Goal: Transaction & Acquisition: Purchase product/service

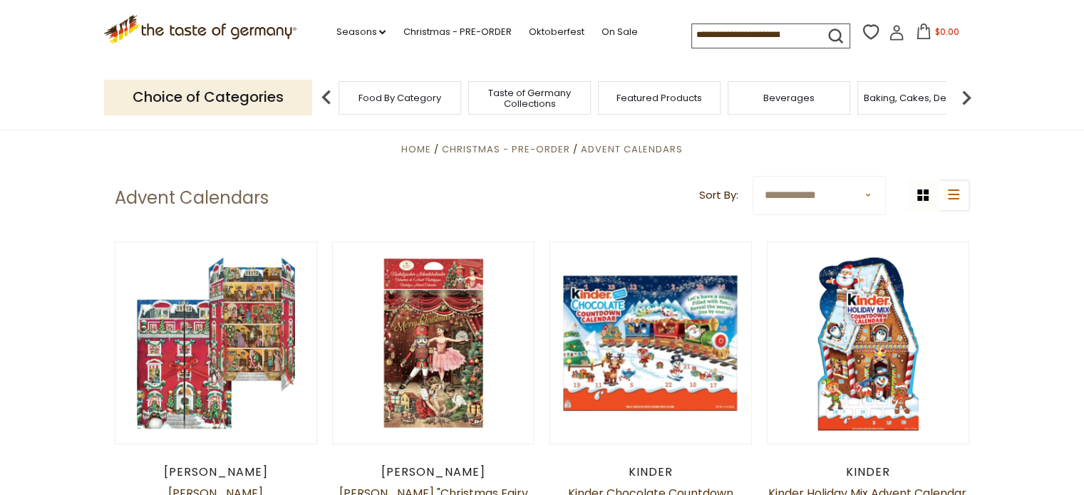
scroll to position [71, 0]
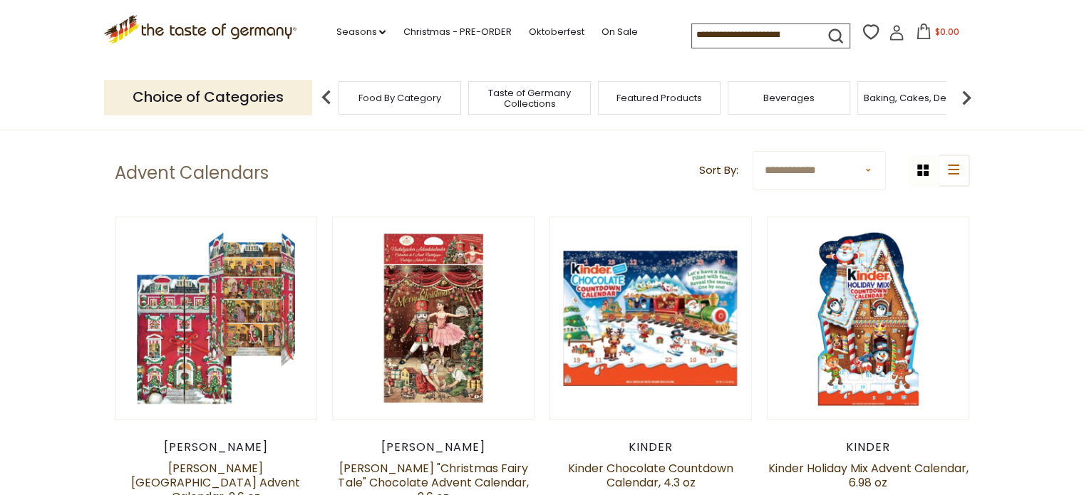
click at [866, 170] on select "**********" at bounding box center [819, 170] width 133 height 39
select select "********"
click at [753, 151] on select "**********" at bounding box center [819, 170] width 133 height 39
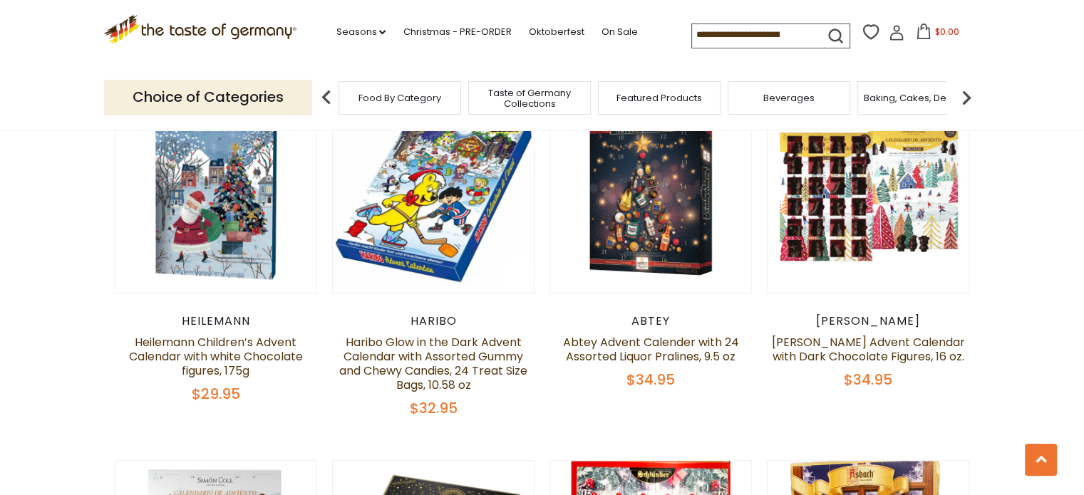
scroll to position [1212, 0]
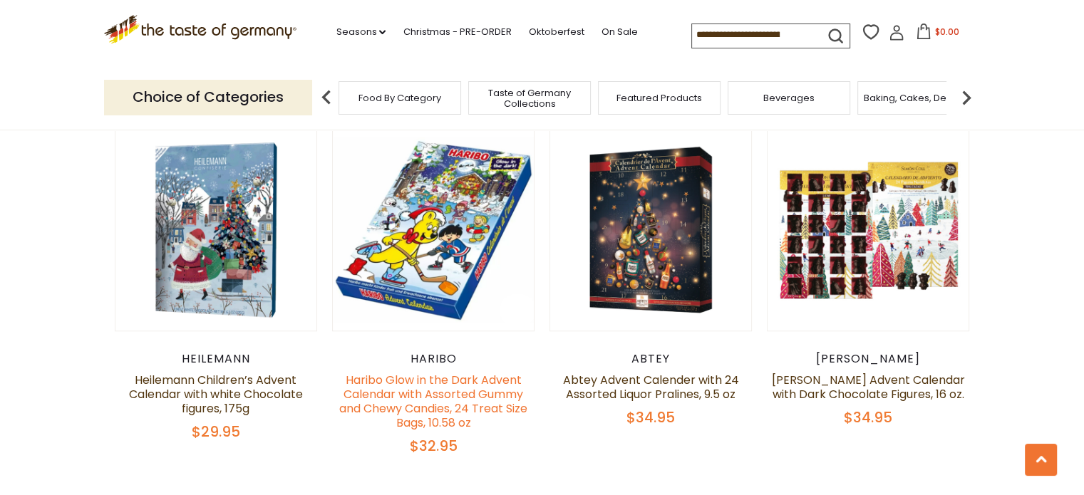
click at [422, 374] on link "Haribo Glow in the Dark Advent Calendar with Assorted Gummy and Chewy Candies, …" at bounding box center [433, 401] width 188 height 59
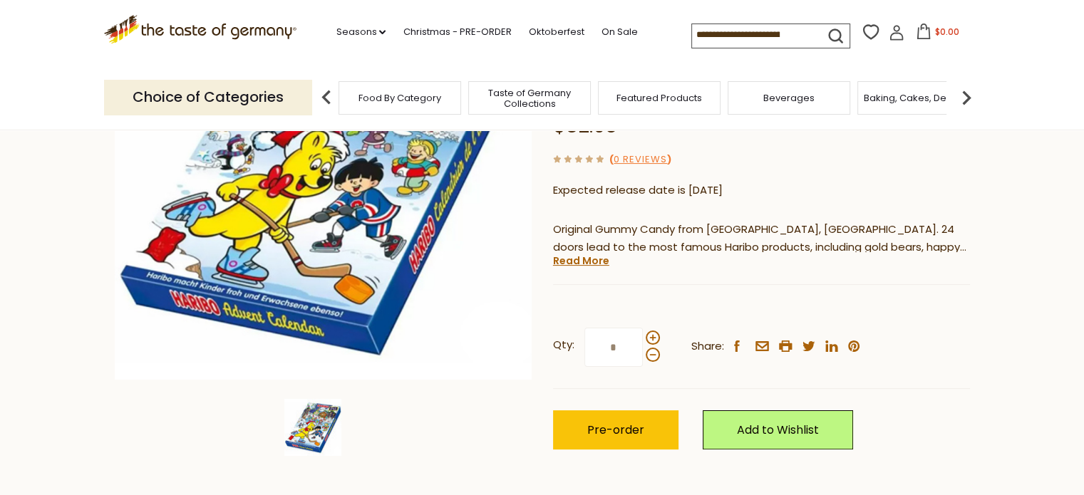
scroll to position [285, 0]
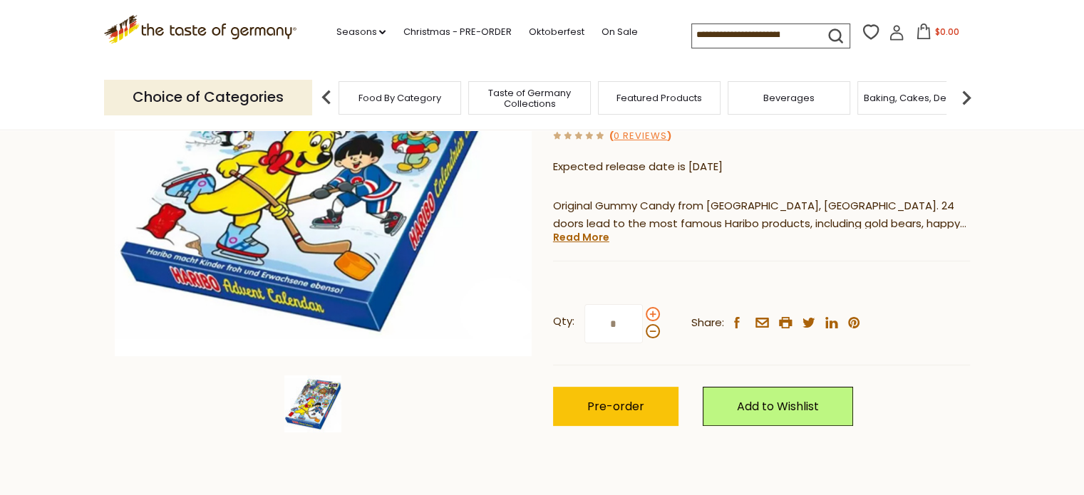
click at [654, 311] on span at bounding box center [653, 314] width 14 height 14
click at [643, 311] on input "*" at bounding box center [613, 323] width 58 height 39
click at [651, 333] on span at bounding box center [653, 331] width 14 height 14
click at [643, 333] on input "*" at bounding box center [613, 323] width 58 height 39
click at [653, 316] on span at bounding box center [653, 314] width 14 height 14
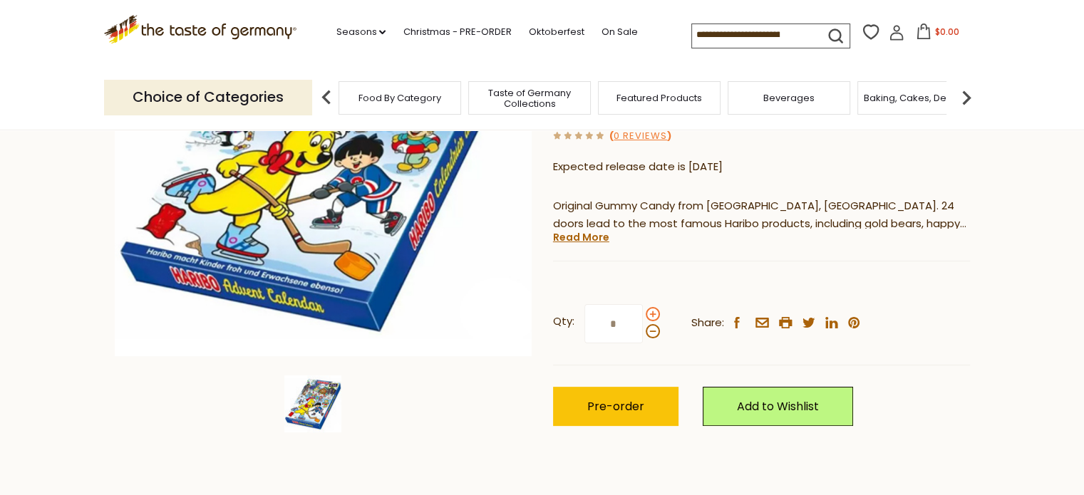
click at [643, 316] on input "*" at bounding box center [613, 323] width 58 height 39
type input "*"
click at [630, 323] on input "*" at bounding box center [613, 323] width 58 height 39
type input "*"
click at [638, 398] on button "Pre-order" at bounding box center [615, 406] width 125 height 39
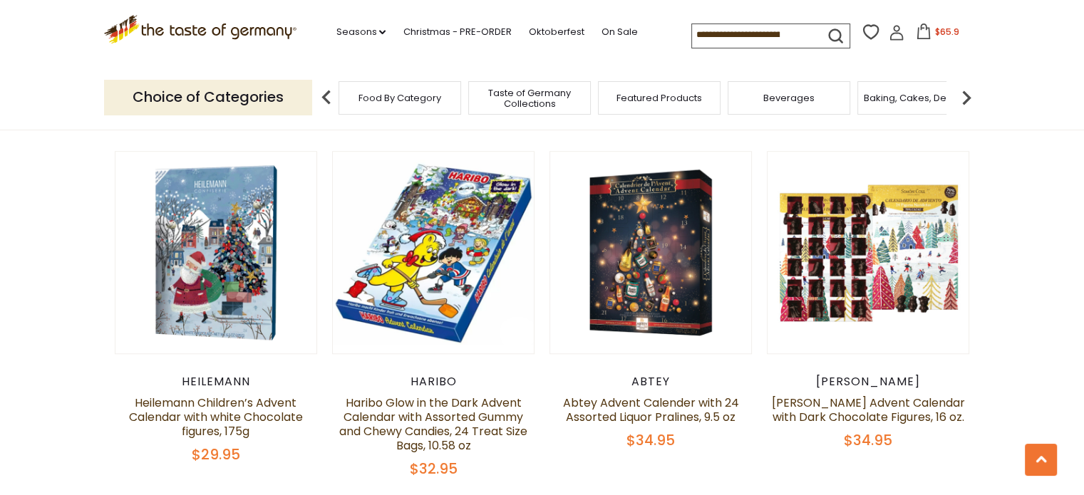
scroll to position [1212, 0]
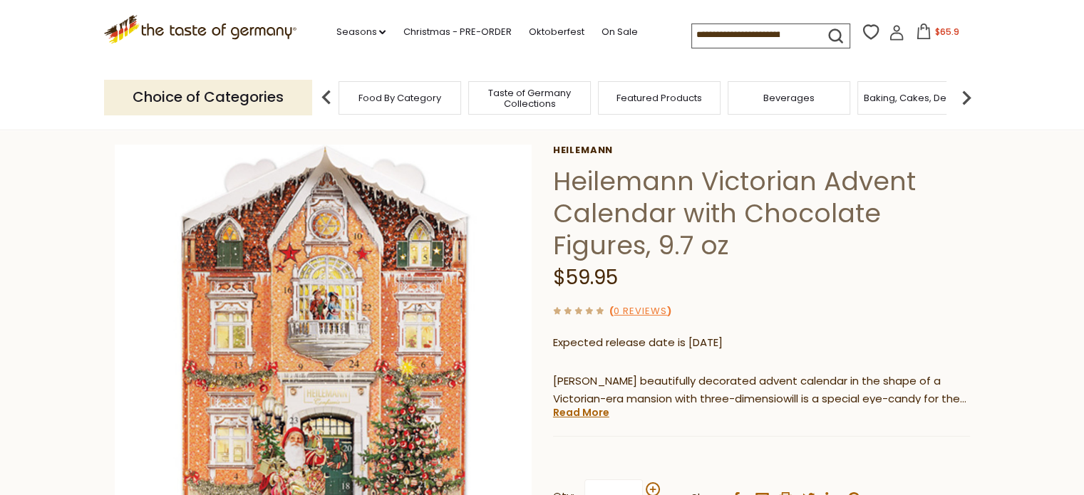
scroll to position [214, 0]
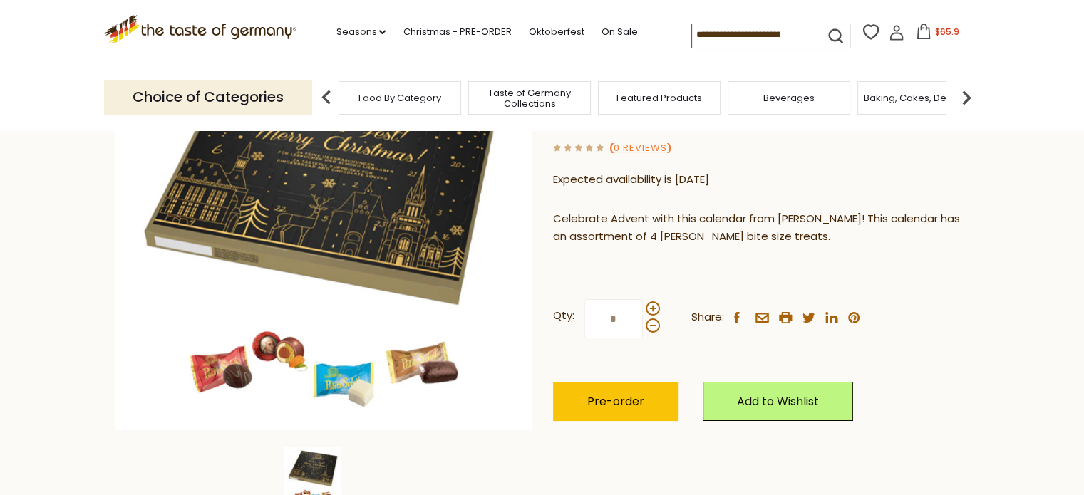
scroll to position [214, 0]
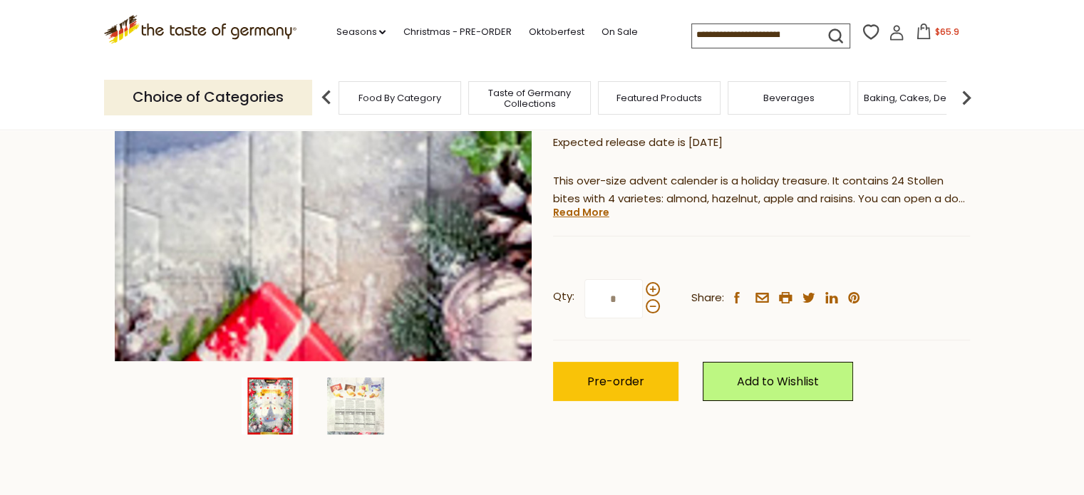
scroll to position [285, 0]
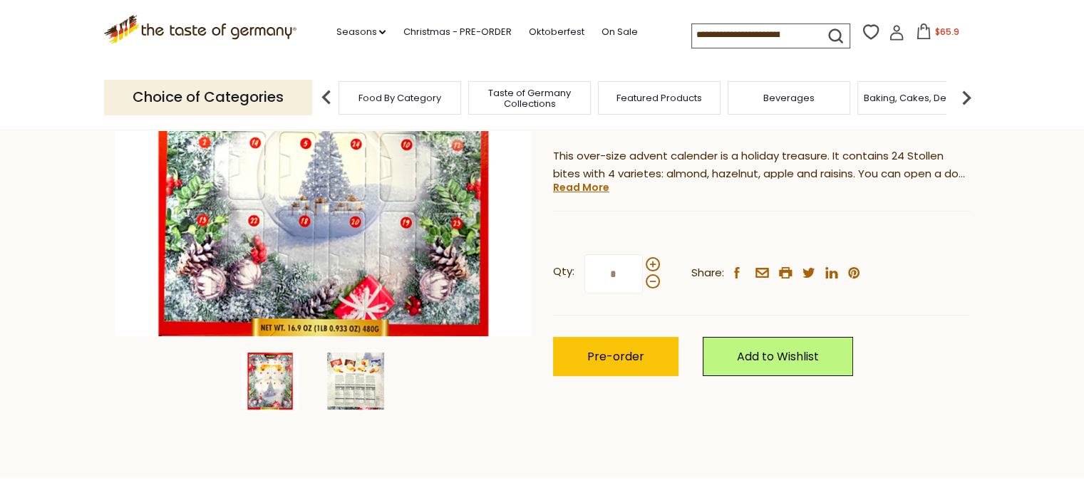
click at [348, 378] on img at bounding box center [355, 381] width 57 height 57
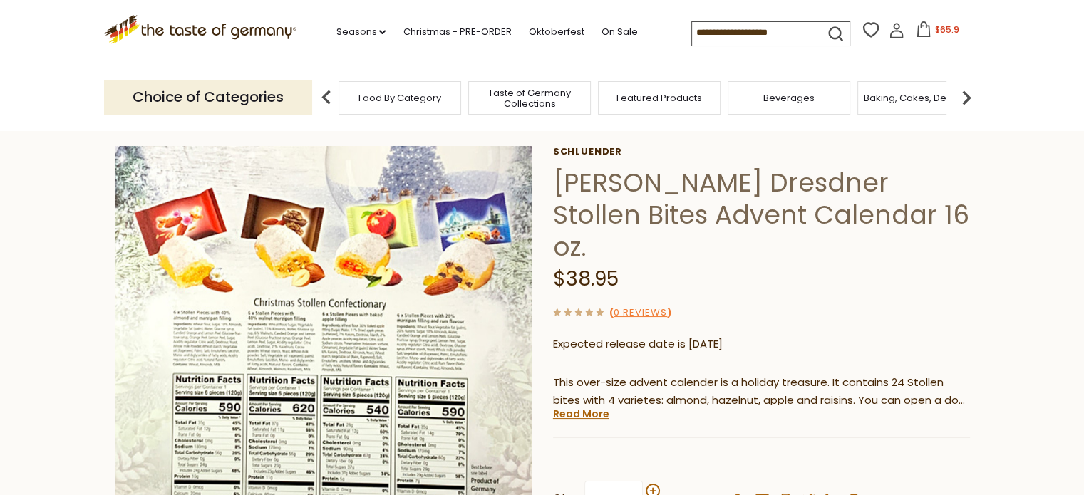
scroll to position [143, 0]
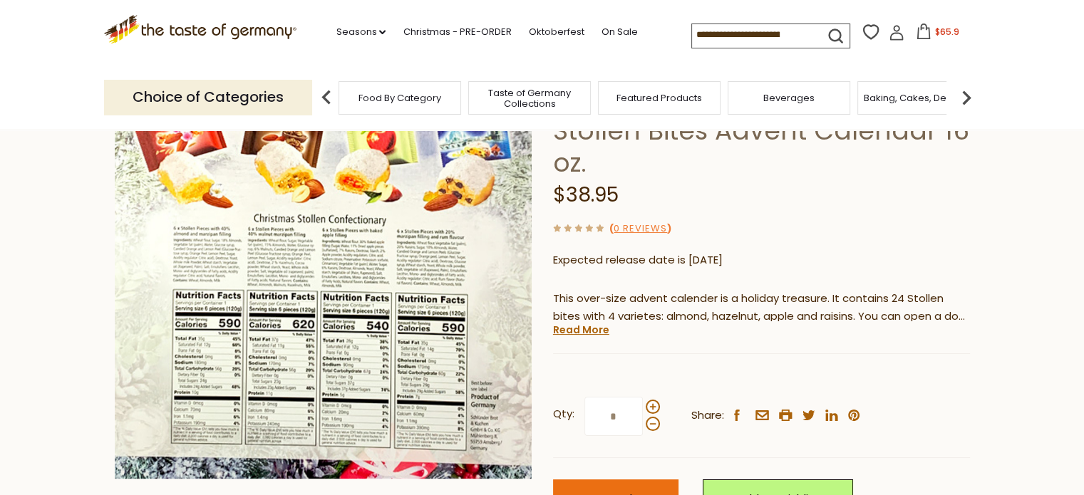
click at [605, 491] on span "Pre-order" at bounding box center [615, 499] width 57 height 16
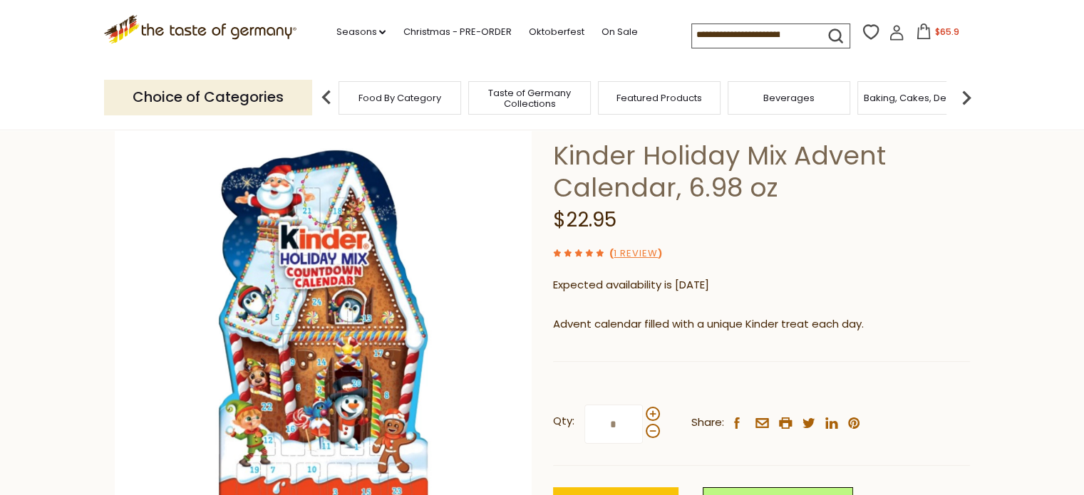
scroll to position [143, 0]
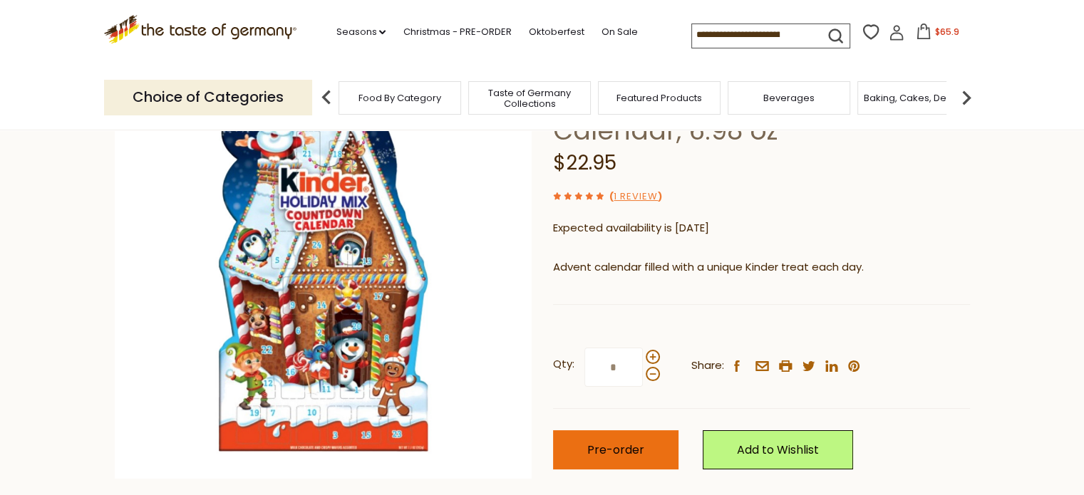
click at [622, 457] on span "Pre-order" at bounding box center [615, 450] width 57 height 16
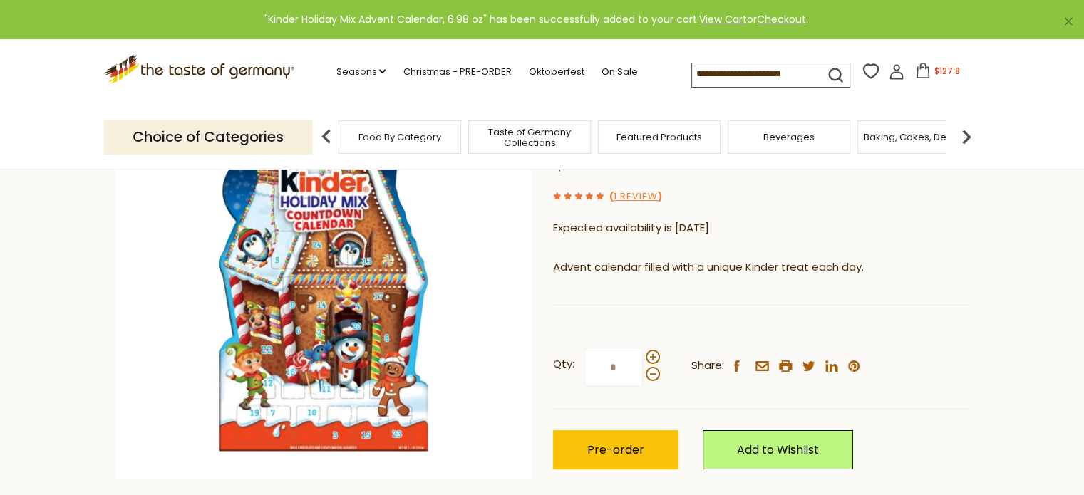
click at [943, 73] on span "$127.8" at bounding box center [947, 71] width 26 height 12
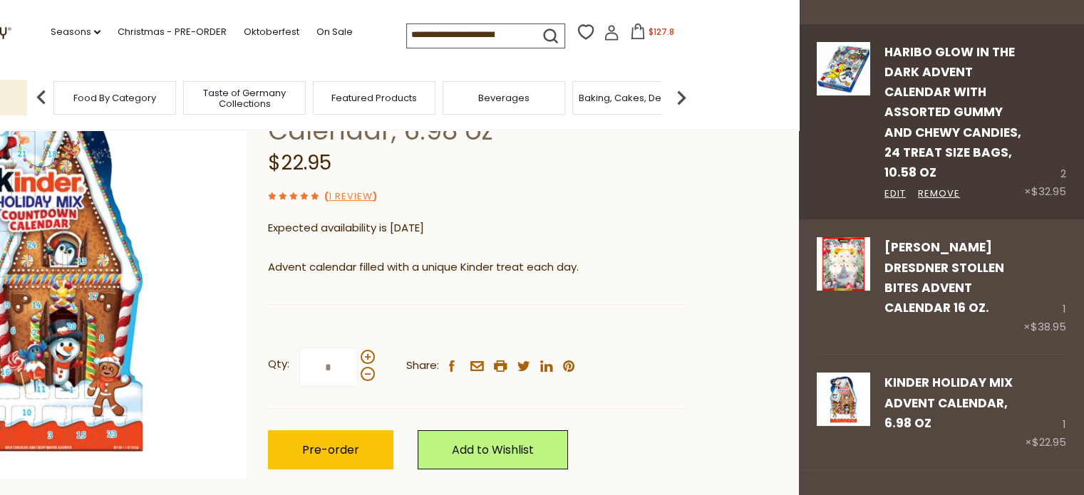
scroll to position [154, 0]
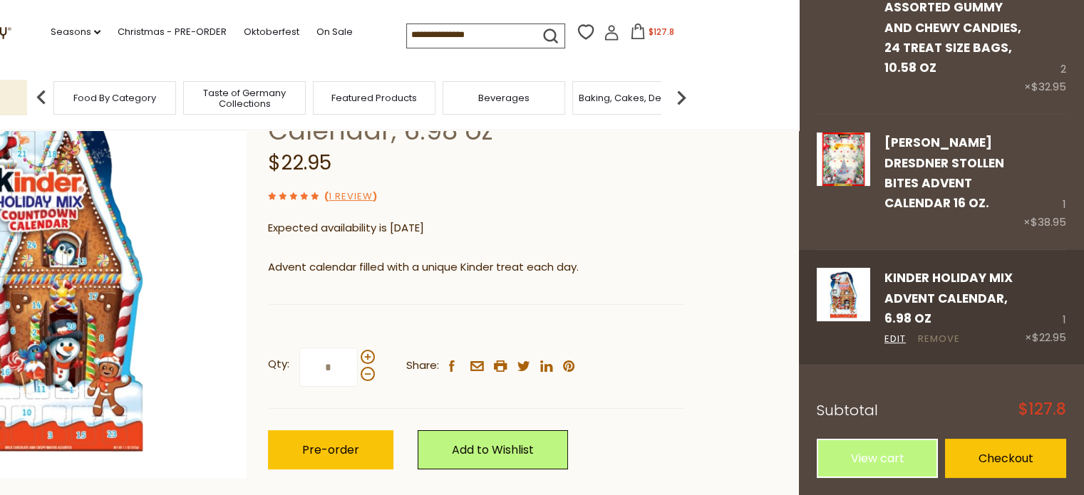
click at [936, 339] on link "Remove" at bounding box center [939, 339] width 42 height 15
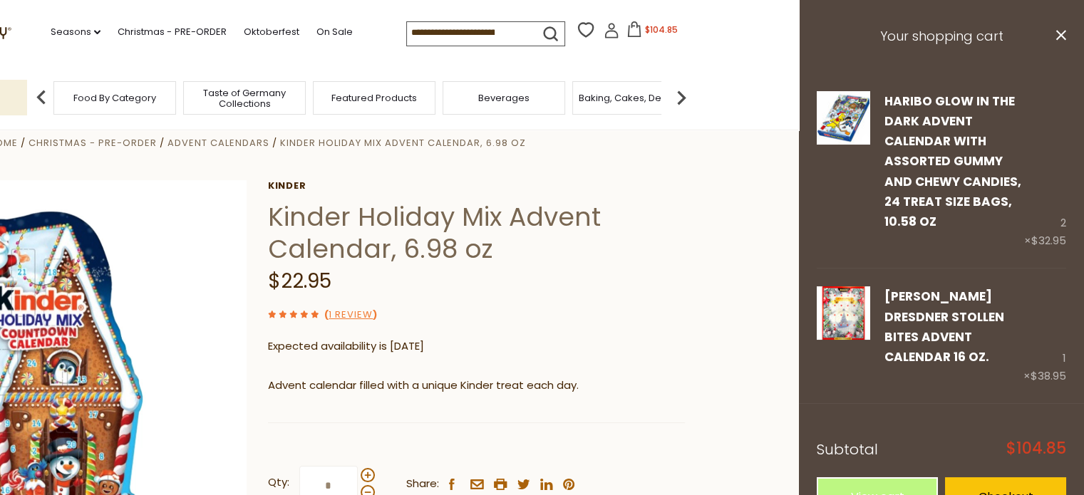
scroll to position [0, 0]
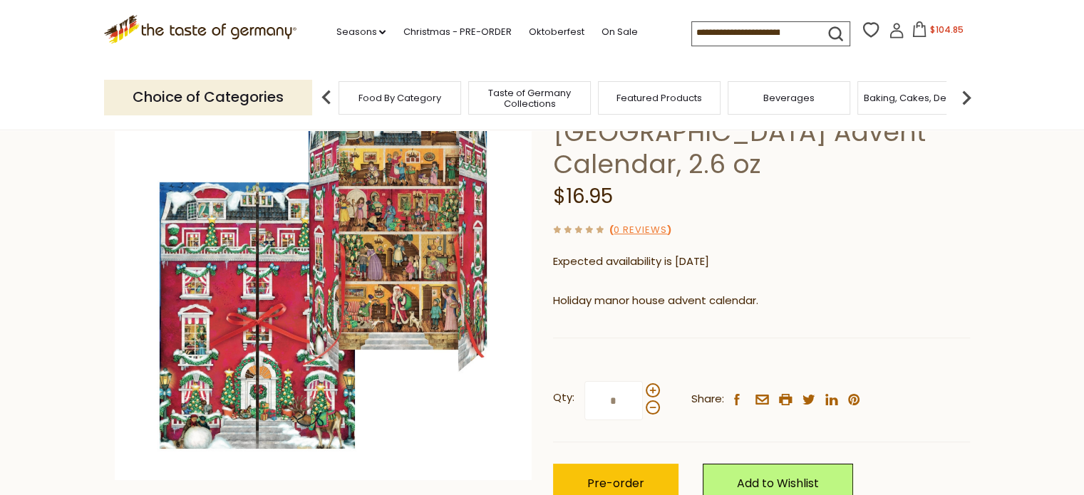
scroll to position [143, 0]
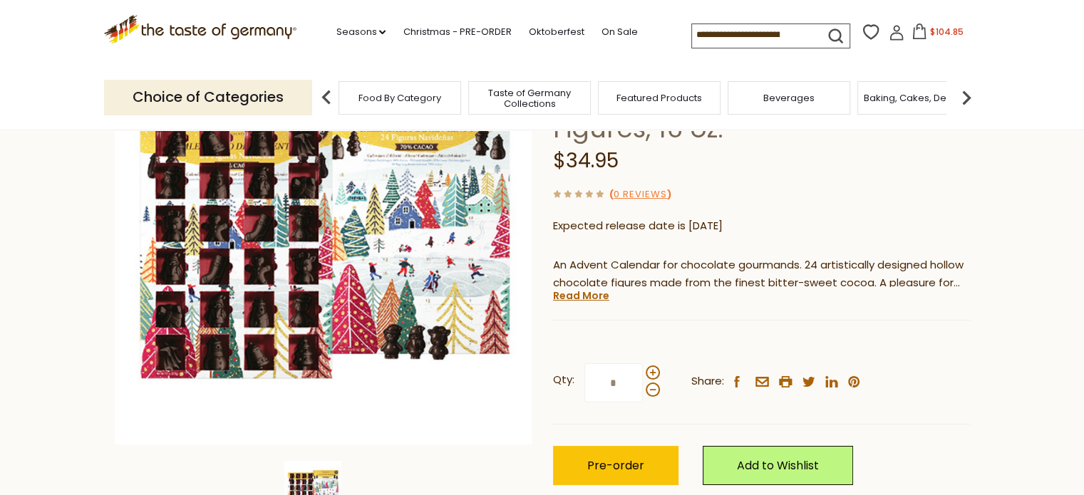
scroll to position [214, 0]
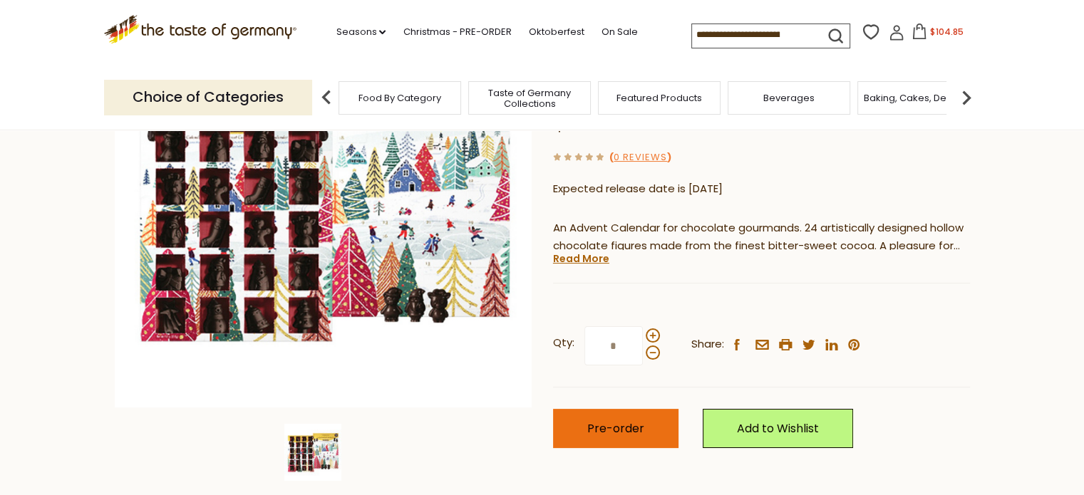
click at [588, 438] on button "Pre-order" at bounding box center [615, 428] width 125 height 39
click at [932, 36] on span "$169.75" at bounding box center [946, 32] width 33 height 12
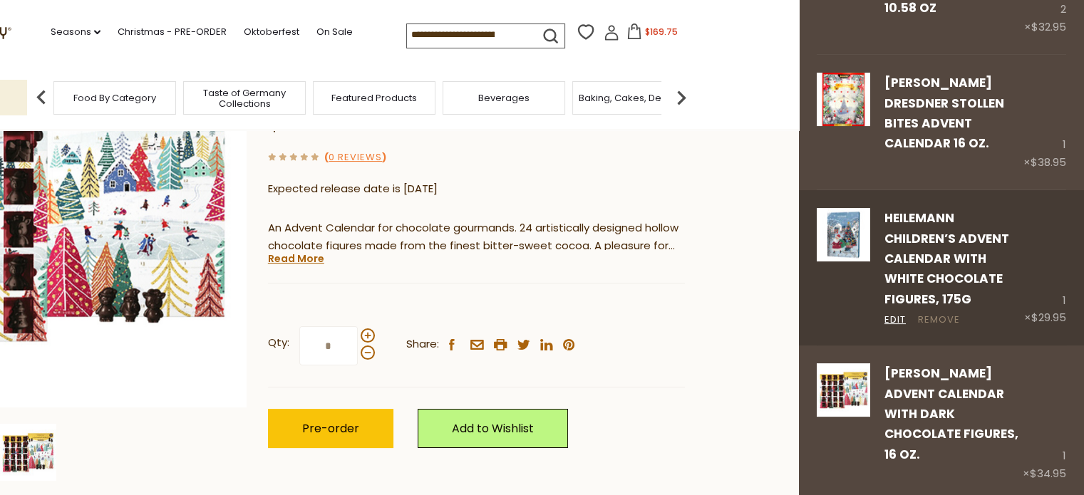
click at [936, 321] on link "Remove" at bounding box center [939, 320] width 42 height 15
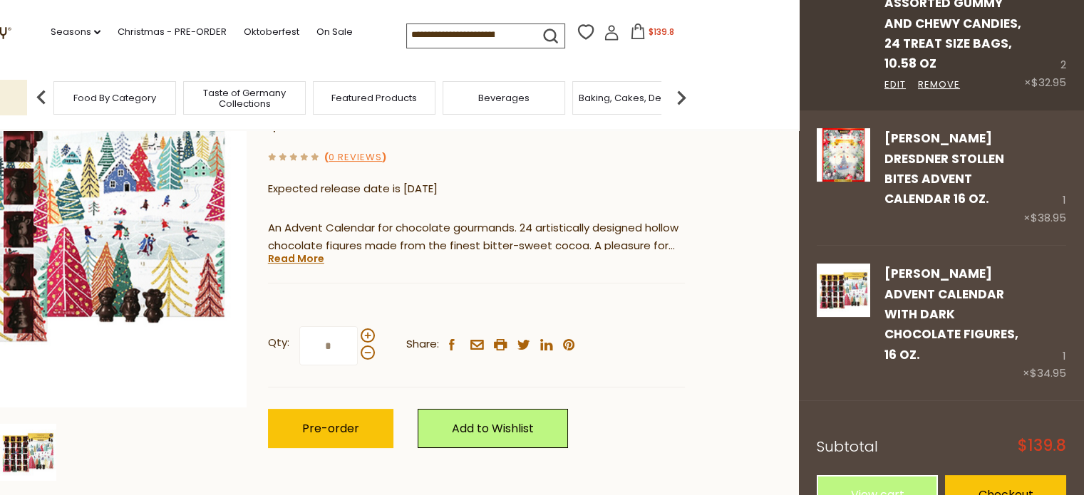
scroll to position [174, 0]
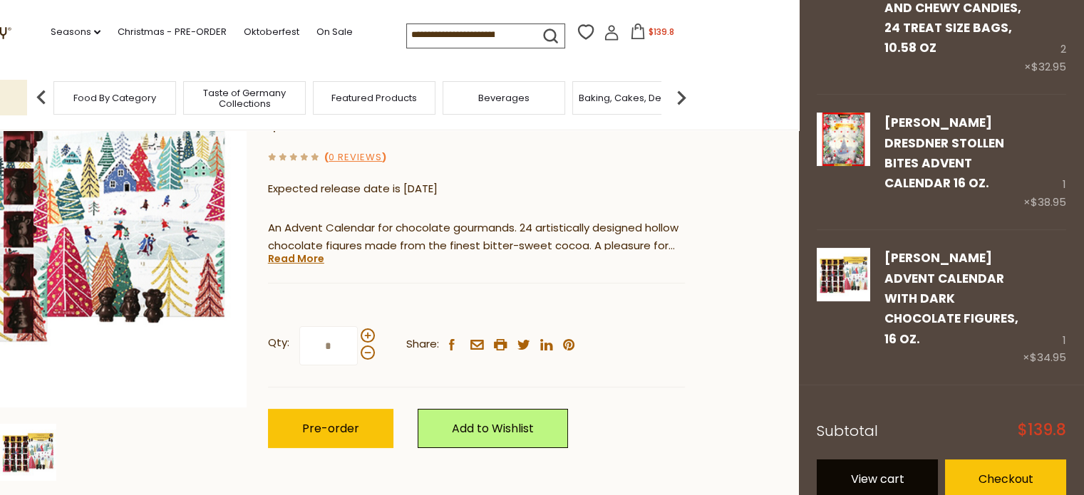
click at [869, 460] on link "View cart" at bounding box center [877, 479] width 121 height 39
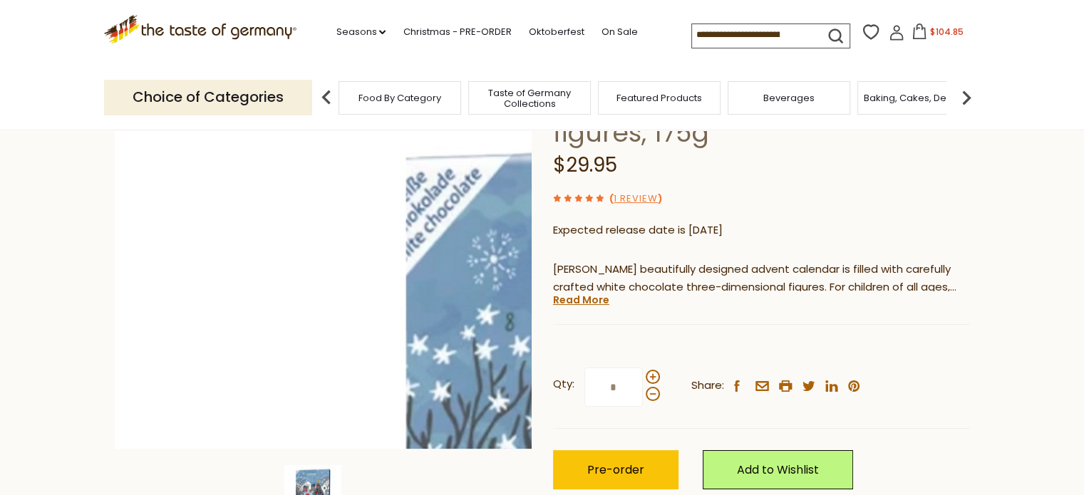
scroll to position [214, 0]
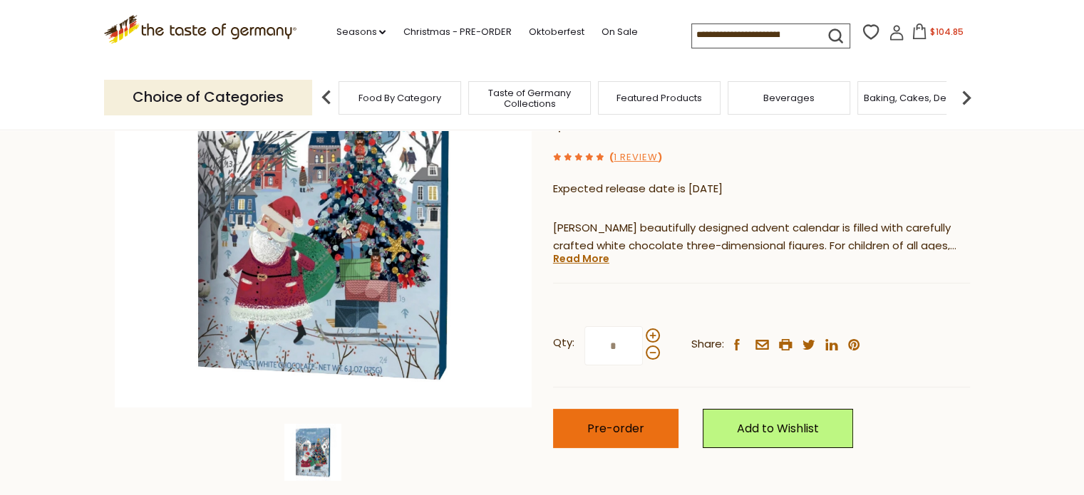
click at [616, 424] on span "Pre-order" at bounding box center [615, 428] width 57 height 16
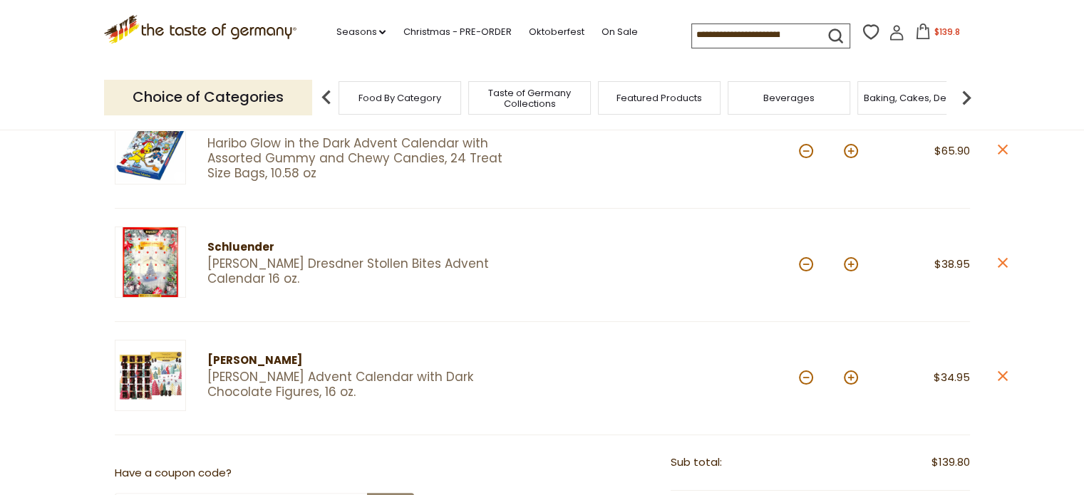
scroll to position [428, 0]
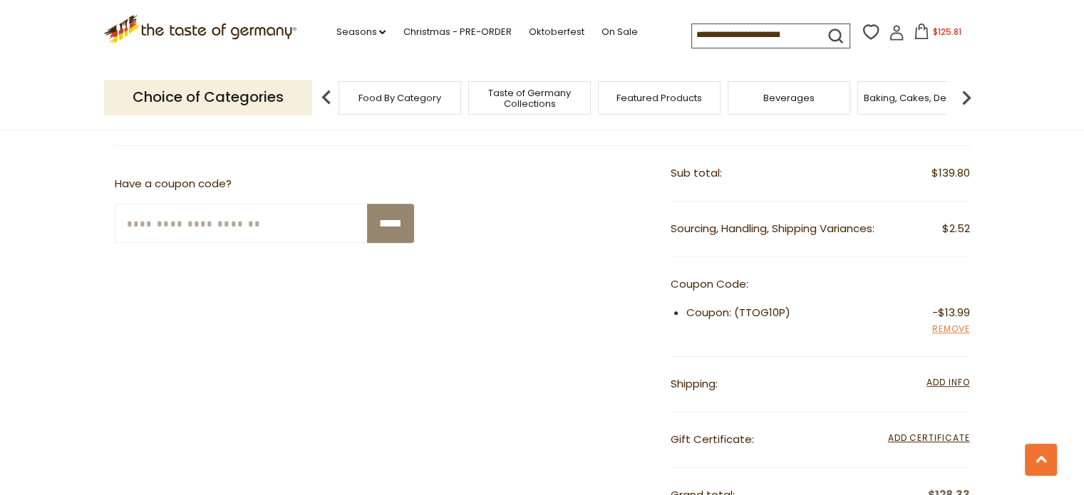
scroll to position [570, 0]
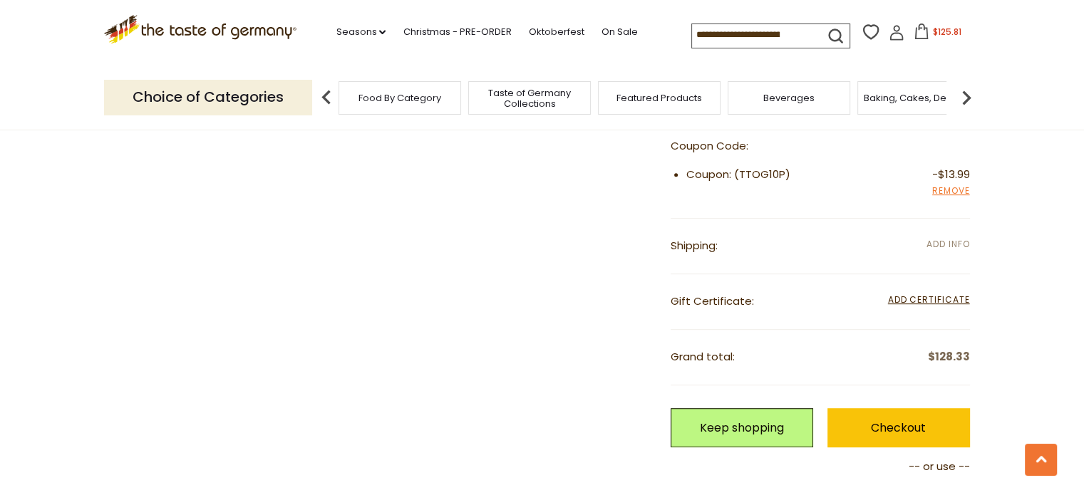
click at [941, 245] on span "Add Info" at bounding box center [947, 244] width 43 height 12
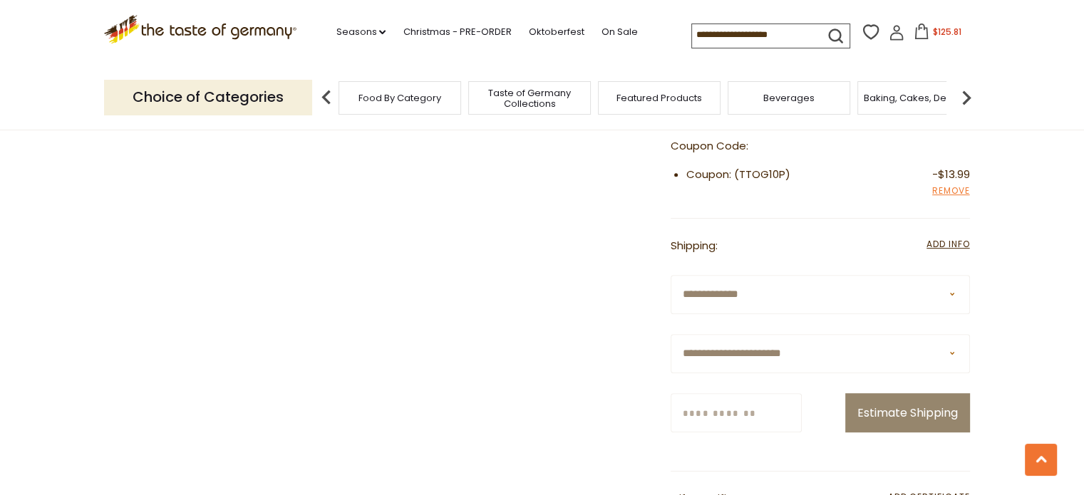
click at [863, 353] on select "**********" at bounding box center [820, 353] width 299 height 39
select select "**"
click at [671, 334] on select "**********" at bounding box center [820, 353] width 299 height 39
click at [698, 413] on input "Zip/Postcode" at bounding box center [736, 412] width 131 height 39
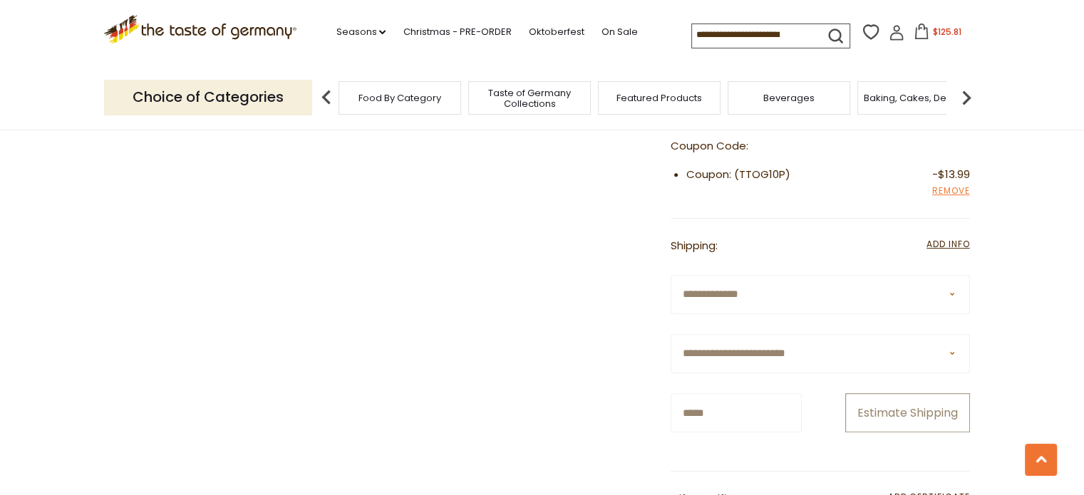
type input "*****"
click at [922, 413] on button "Estimate Shipping" at bounding box center [907, 412] width 125 height 39
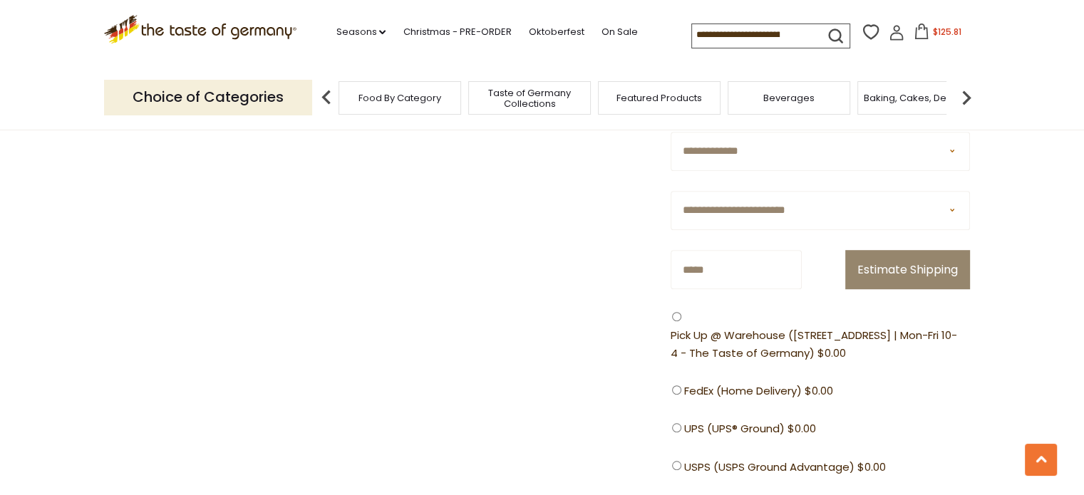
scroll to position [855, 0]
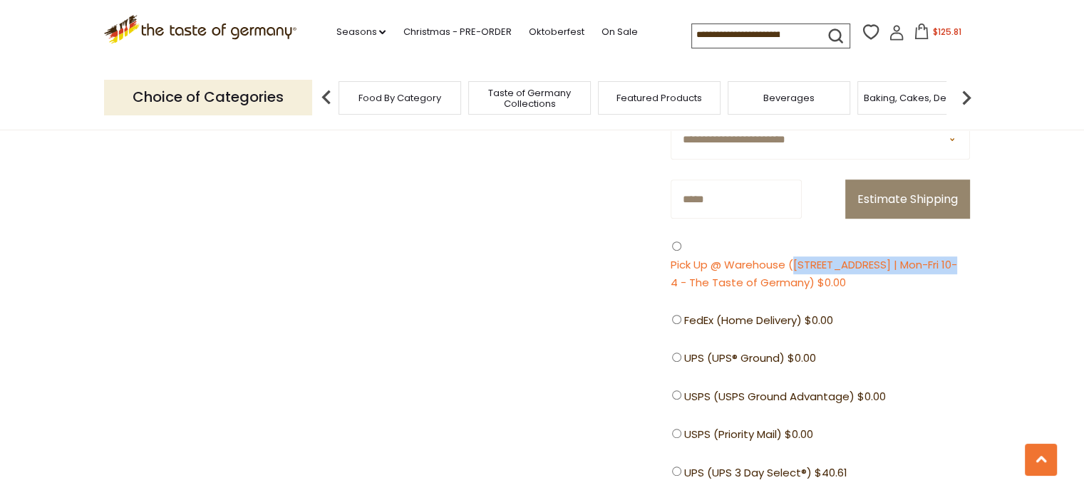
drag, startPoint x: 961, startPoint y: 262, endPoint x: 795, endPoint y: 264, distance: 166.1
click at [795, 264] on span "Pick Up @ Warehouse ([STREET_ADDRESS] | Mon-Fri 10-4 - The Taste of Germany) $0…" at bounding box center [817, 275] width 292 height 36
